Goal: Task Accomplishment & Management: Manage account settings

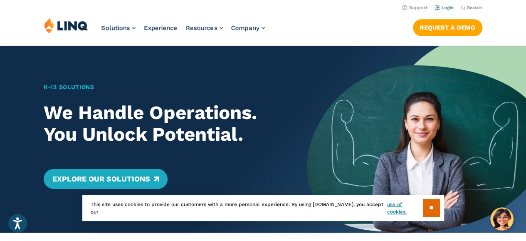
click at [449, 5] on link "Login" at bounding box center [444, 7] width 20 height 5
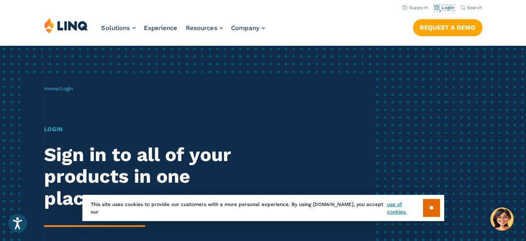
click at [445, 7] on link "Login" at bounding box center [444, 7] width 20 height 5
click at [437, 10] on link "Login" at bounding box center [444, 7] width 20 height 5
click at [425, 202] on input "**" at bounding box center [431, 208] width 17 height 18
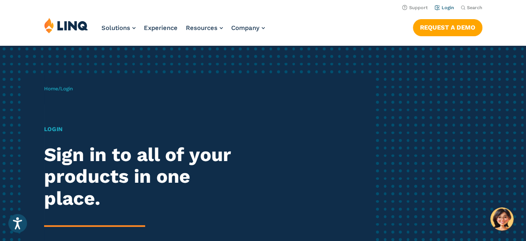
click at [439, 8] on link "Login" at bounding box center [444, 7] width 20 height 5
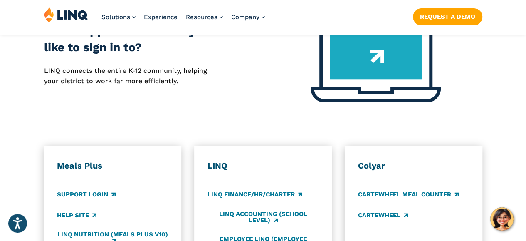
scroll to position [416, 0]
